Goal: Transaction & Acquisition: Obtain resource

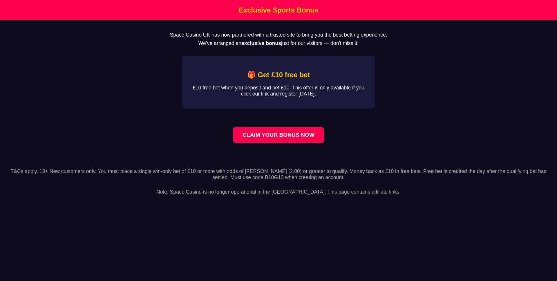
click at [302, 139] on link "CLAIM YOUR BONUS NOW" at bounding box center [278, 135] width 90 height 16
click at [297, 159] on main "Space Casino UK has now partnered with a trusted site to bring you the best bet…" at bounding box center [278, 90] width 557 height 141
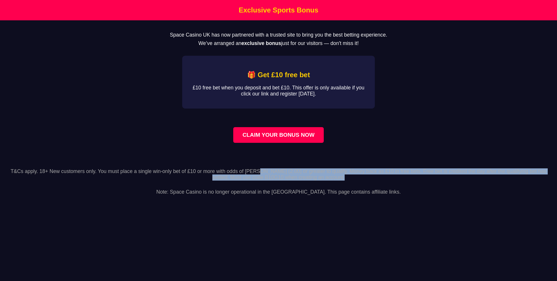
drag, startPoint x: 231, startPoint y: 174, endPoint x: 236, endPoint y: 184, distance: 10.6
click at [236, 184] on footer "T&Cs apply. 18+ New customers only. You must place a single win-only bet of £10…" at bounding box center [278, 181] width 557 height 41
